Goal: Task Accomplishment & Management: Manage account settings

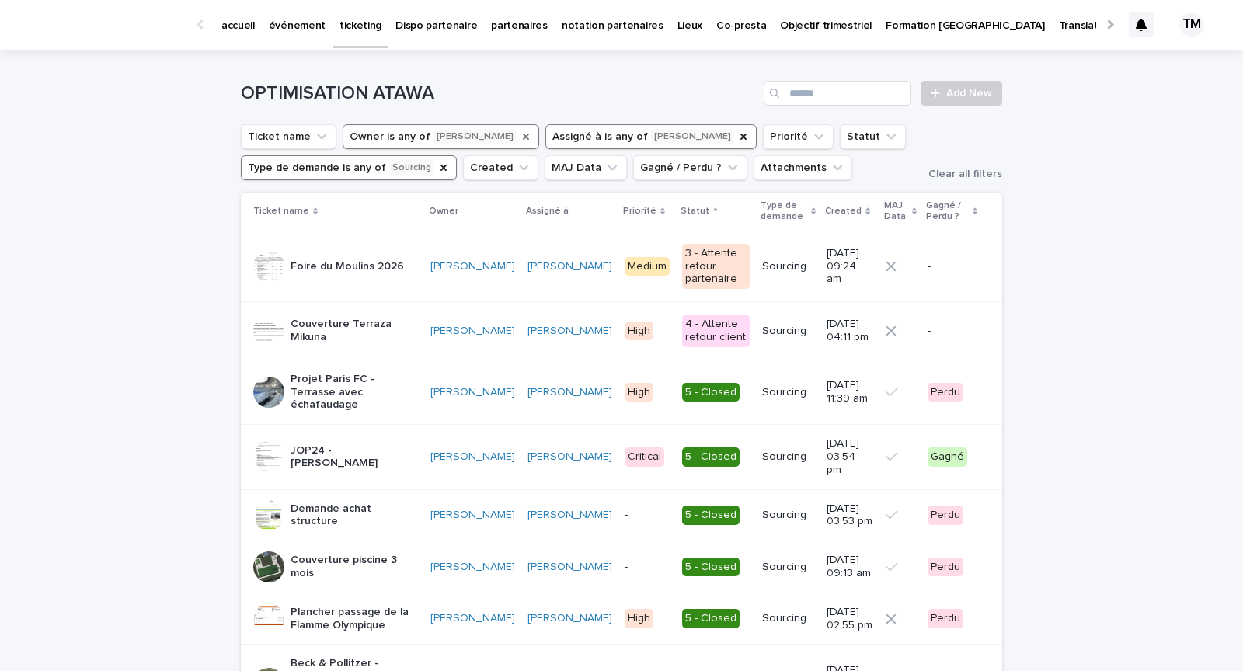
click at [523, 134] on icon "Owner" at bounding box center [526, 137] width 6 height 6
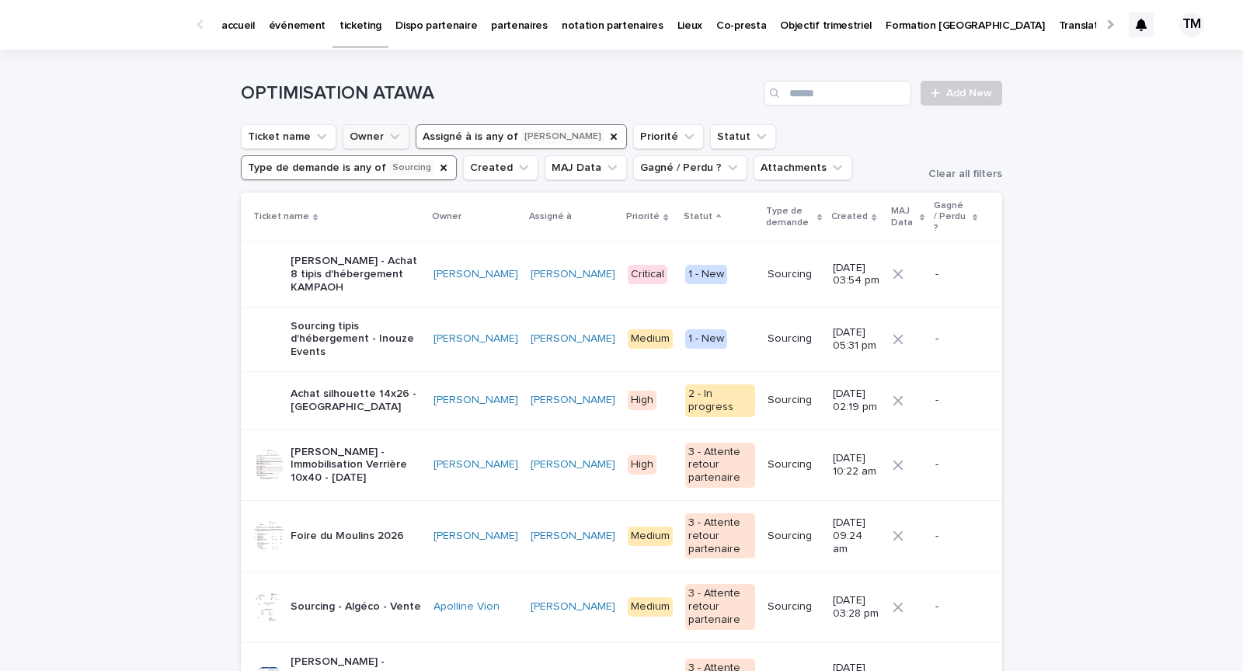
click at [399, 326] on p "Sourcing tipis d'hébergement - Inouze Events" at bounding box center [356, 339] width 131 height 39
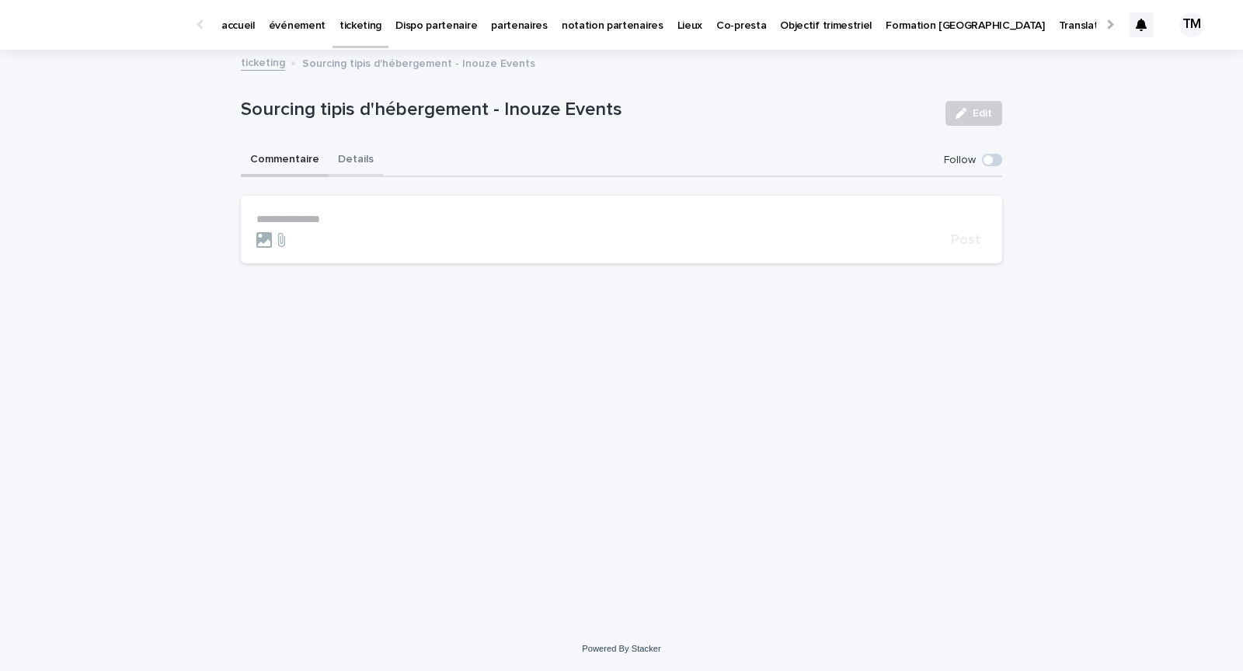
click at [351, 157] on button "Details" at bounding box center [356, 161] width 54 height 33
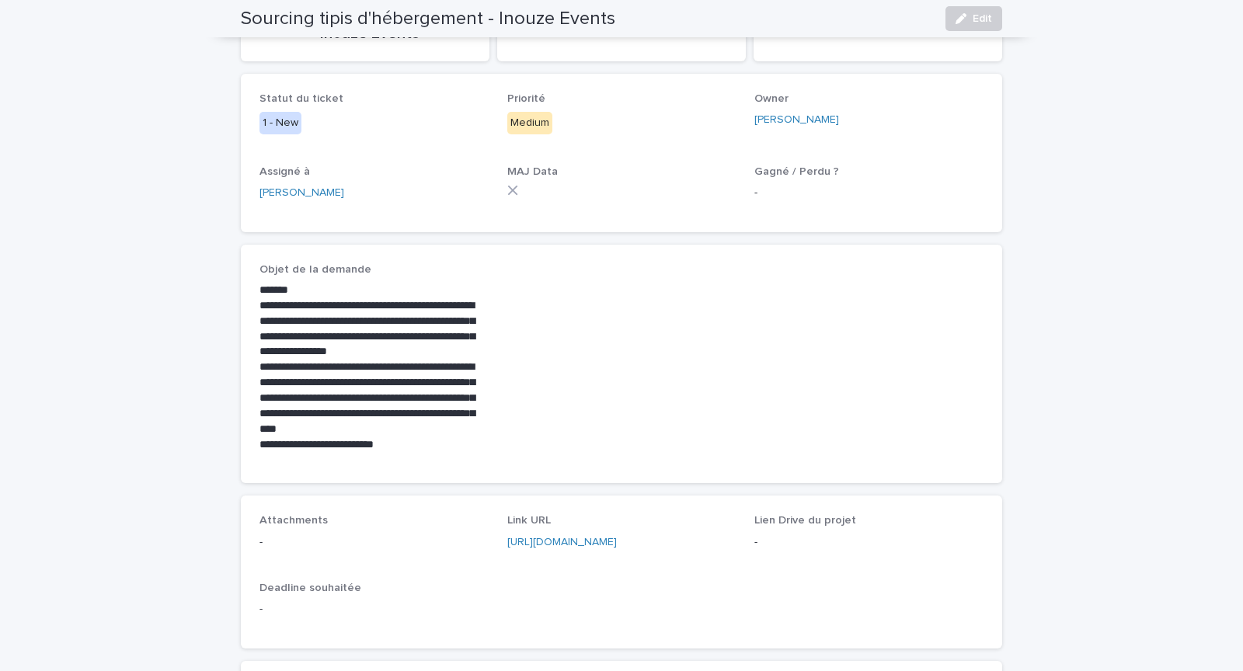
scroll to position [228, 0]
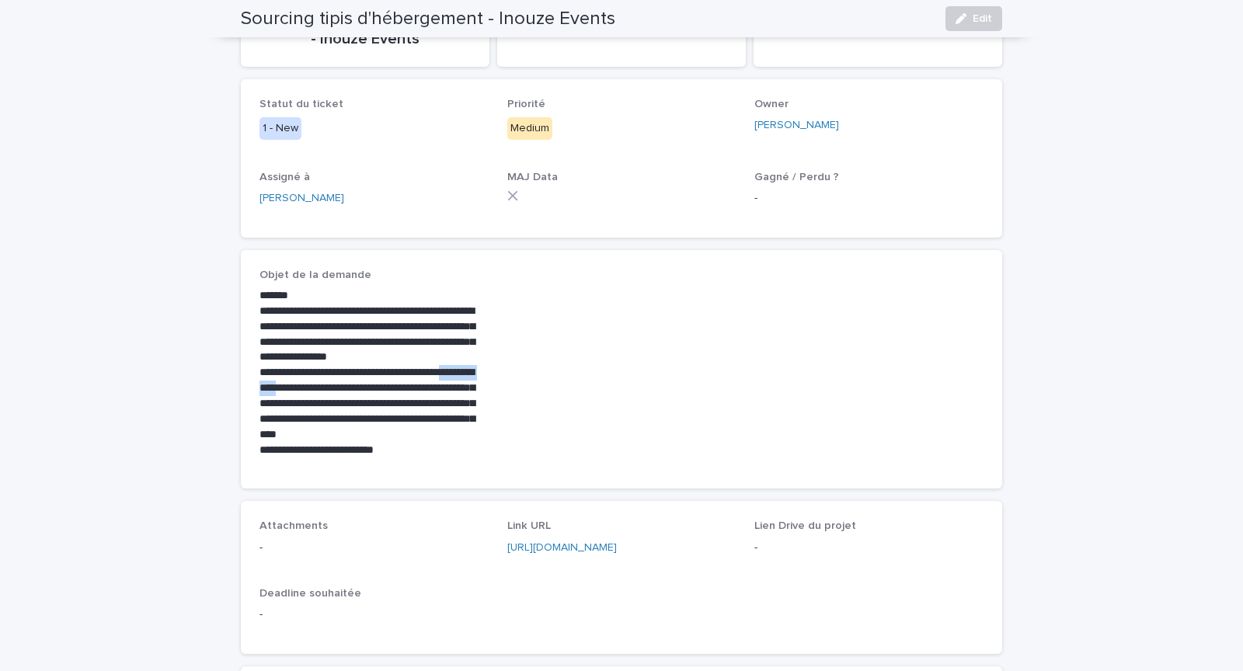
drag, startPoint x: 326, startPoint y: 388, endPoint x: 260, endPoint y: 388, distance: 66.1
click at [260, 388] on p "**********" at bounding box center [374, 403] width 229 height 77
copy p "**********"
click at [466, 224] on div "Statut du ticket 1 - New Priorité Medium Owner [PERSON_NAME] Assigné à [PERSON_…" at bounding box center [622, 158] width 762 height 159
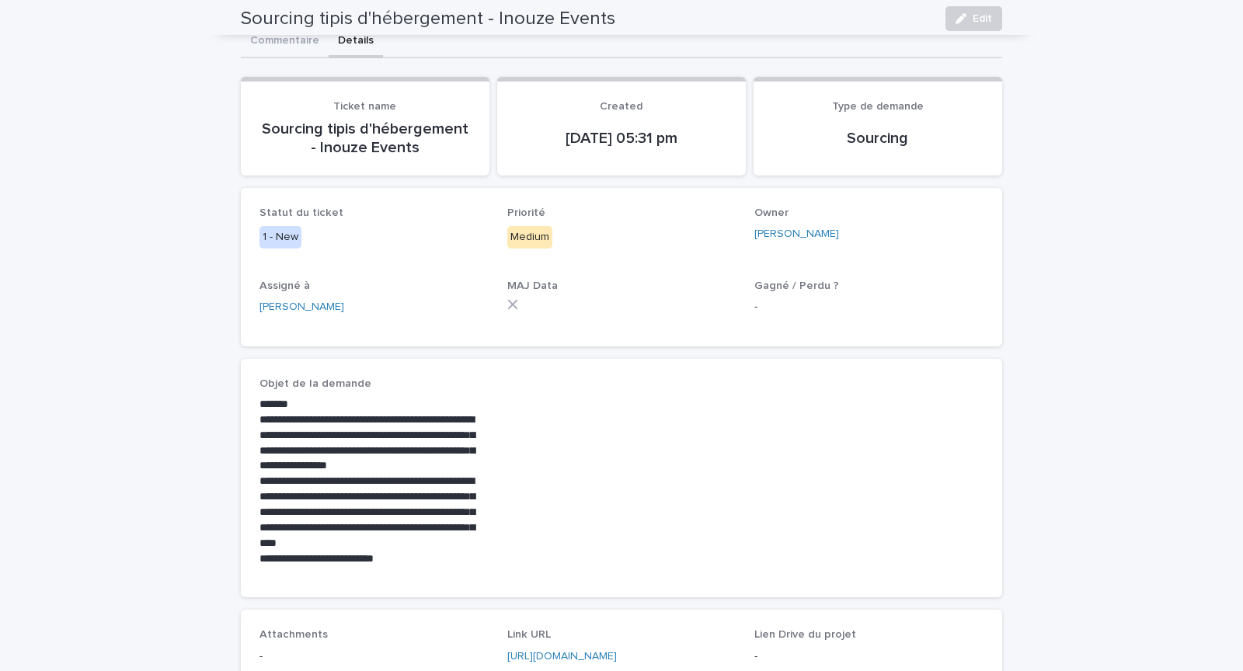
scroll to position [118, 0]
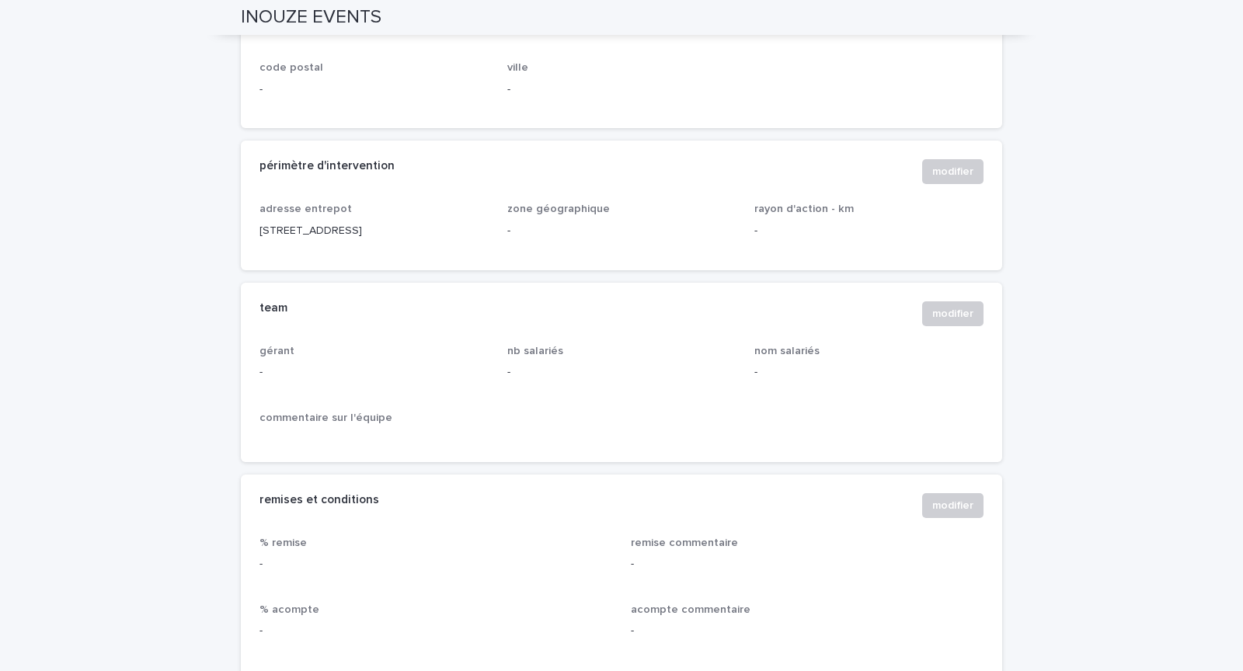
scroll to position [861, 0]
click at [946, 322] on button "modifier" at bounding box center [953, 313] width 61 height 25
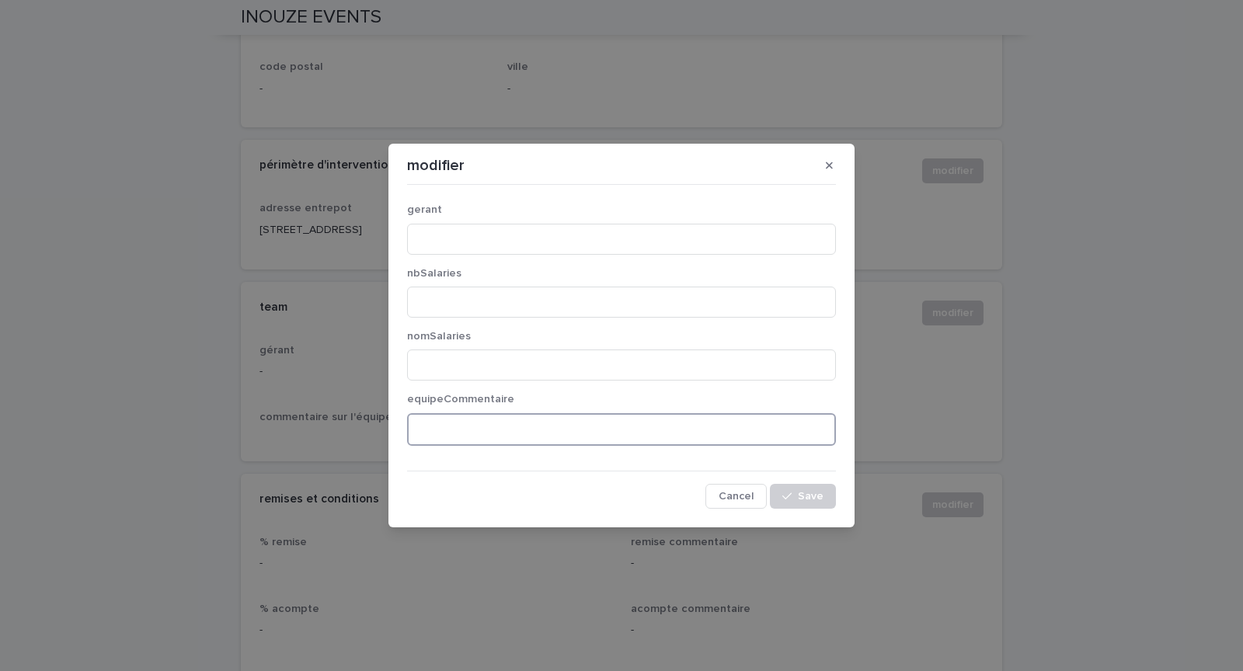
click at [529, 425] on textarea at bounding box center [621, 429] width 429 height 33
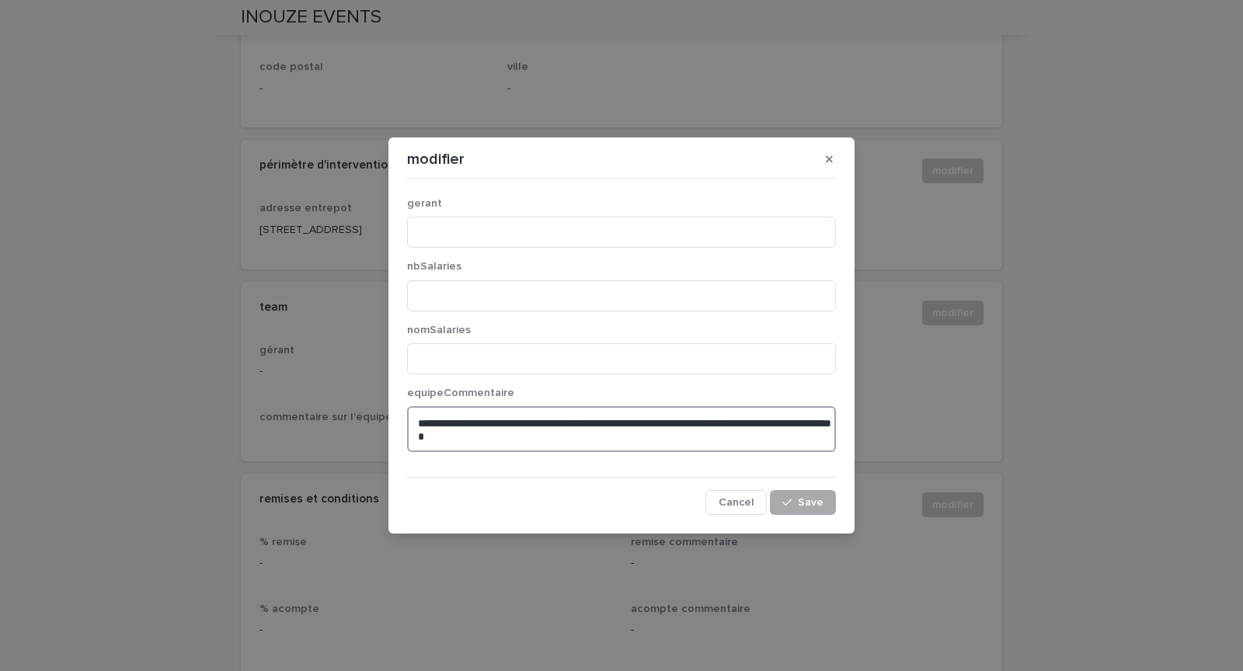
type textarea "**********"
click at [827, 508] on button "Save" at bounding box center [803, 502] width 66 height 25
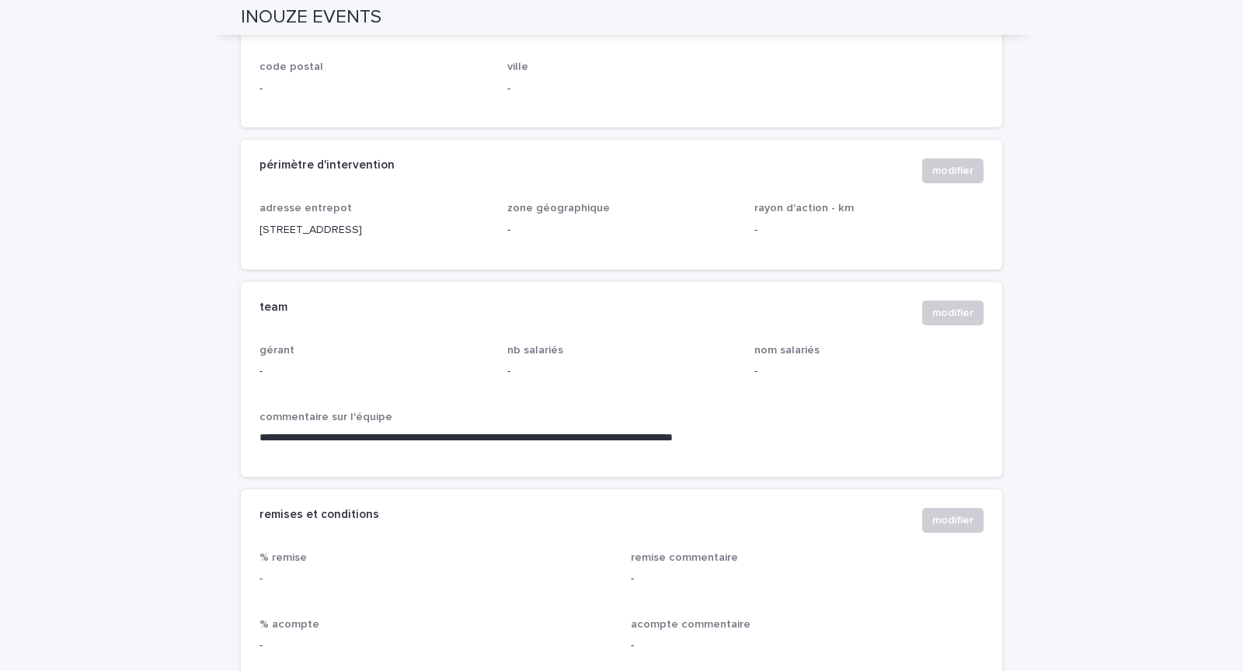
scroll to position [869, 0]
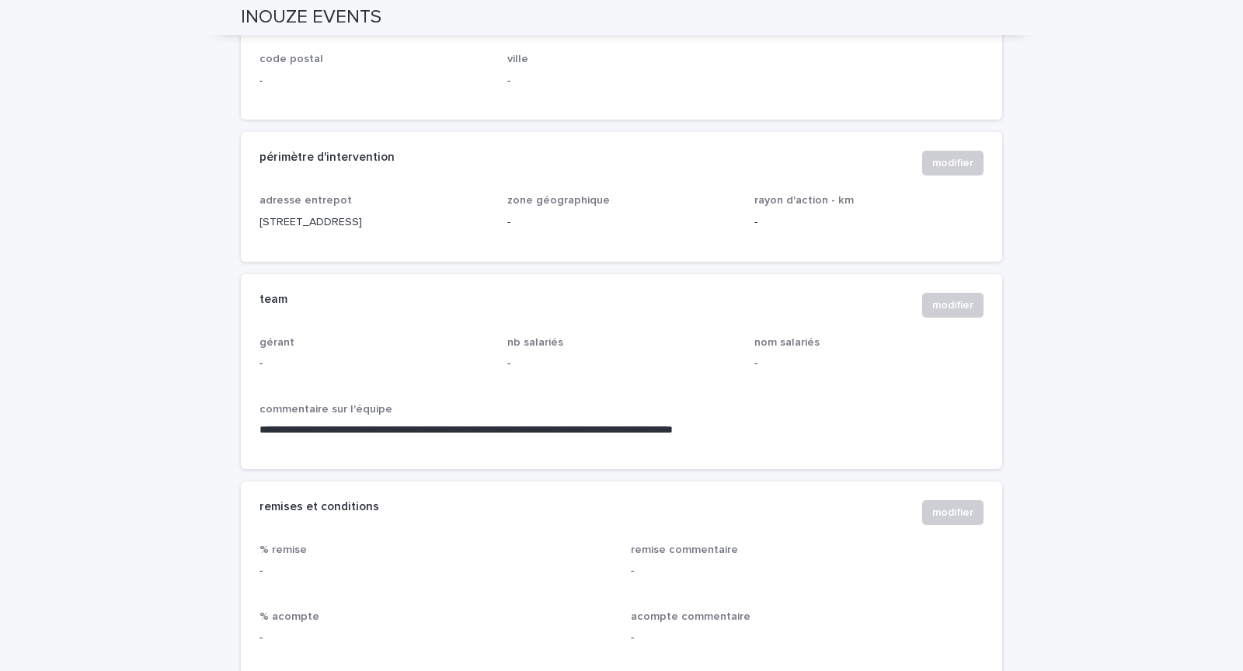
click at [612, 380] on div "nb salariés -" at bounding box center [622, 361] width 229 height 48
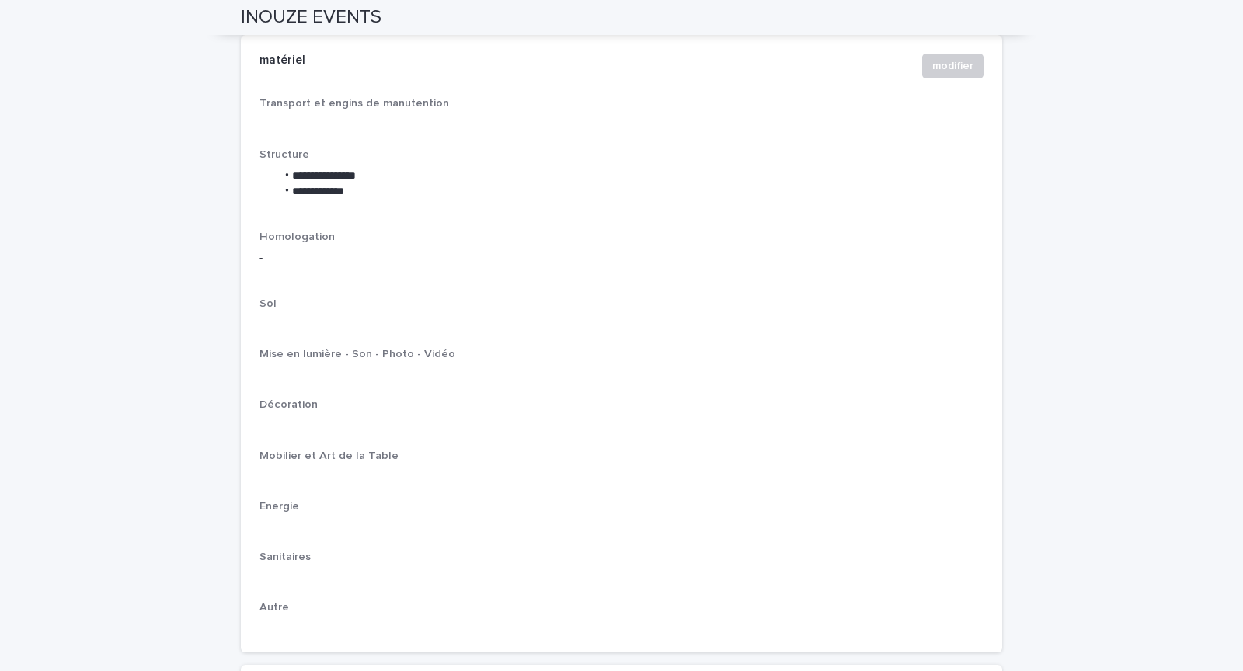
scroll to position [1924, 0]
